Goal: Information Seeking & Learning: Find specific fact

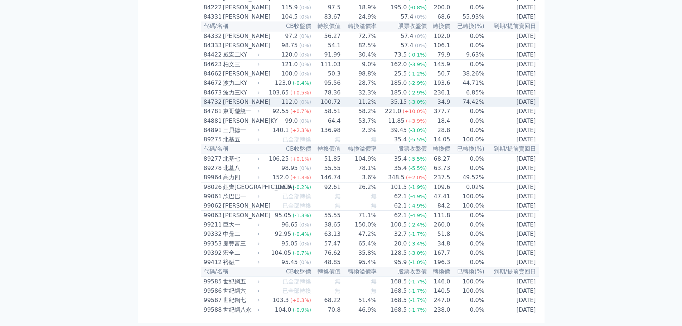
scroll to position [4686, 0]
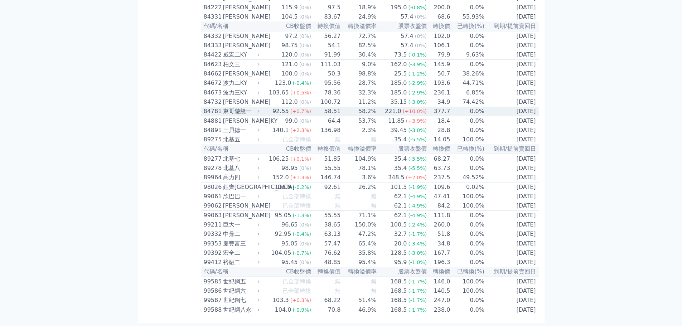
click at [335, 116] on td "58.51" at bounding box center [326, 112] width 29 height 10
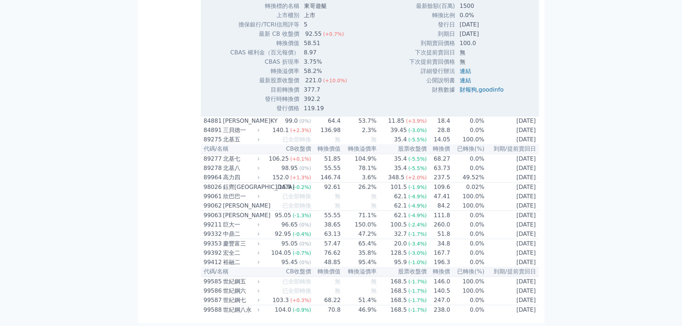
scroll to position [4937, 0]
drag, startPoint x: 461, startPoint y: 163, endPoint x: 484, endPoint y: 161, distance: 23.0
click at [484, 29] on td "[DATE]" at bounding box center [483, 24] width 54 height 9
click at [472, 39] on td "[DATE]" at bounding box center [483, 33] width 54 height 9
drag, startPoint x: 466, startPoint y: 174, endPoint x: 499, endPoint y: 173, distance: 33.0
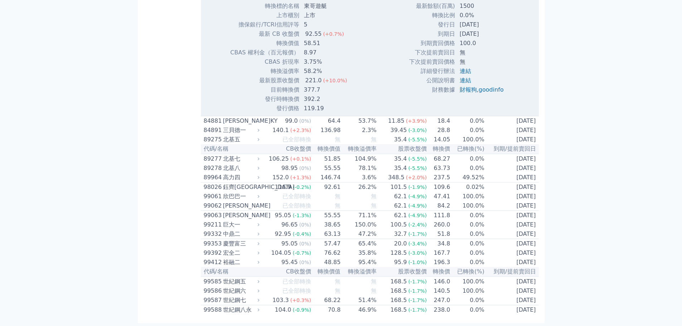
click at [499, 39] on td "[DATE]" at bounding box center [483, 33] width 54 height 9
drag, startPoint x: 307, startPoint y: 227, endPoint x: 319, endPoint y: 227, distance: 12.2
click at [319, 95] on td "377.7" at bounding box center [326, 89] width 53 height 9
drag, startPoint x: 302, startPoint y: 226, endPoint x: 342, endPoint y: 228, distance: 39.8
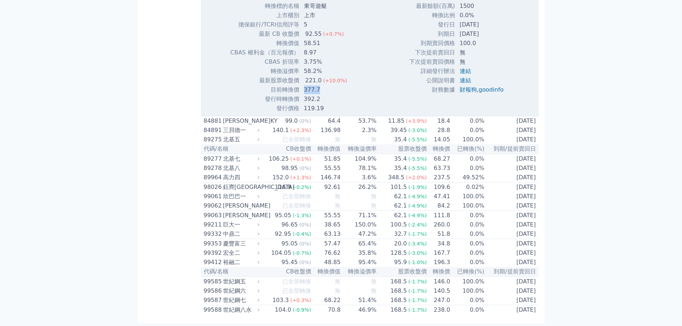
click at [342, 95] on td "377.7" at bounding box center [326, 89] width 53 height 9
